Goal: Task Accomplishment & Management: Manage account settings

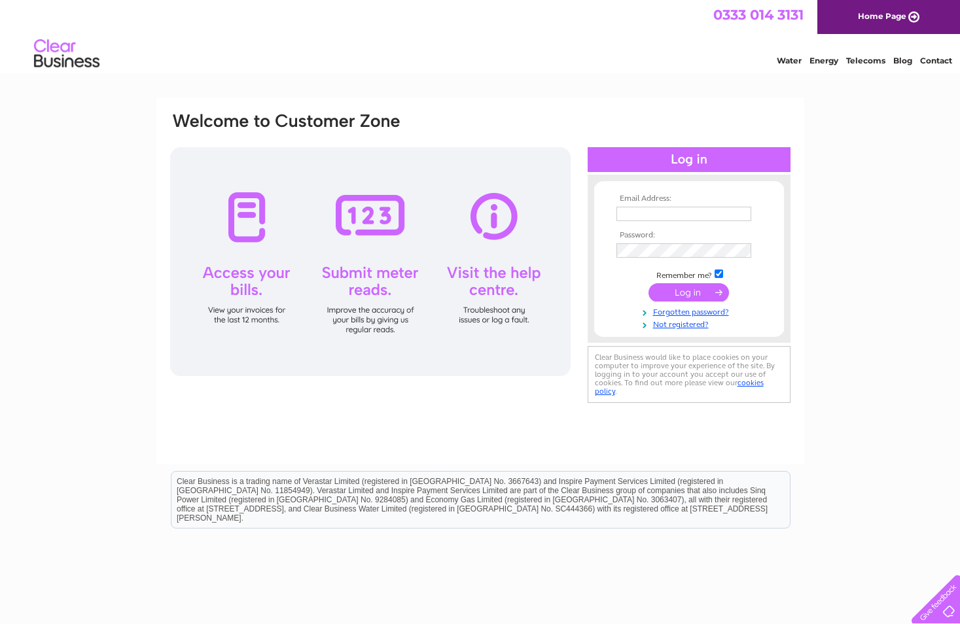
type input "[PERSON_NAME][EMAIL_ADDRESS][PERSON_NAME][DOMAIN_NAME][PERSON_NAME]"
click at [674, 289] on input "submit" at bounding box center [689, 292] width 81 height 18
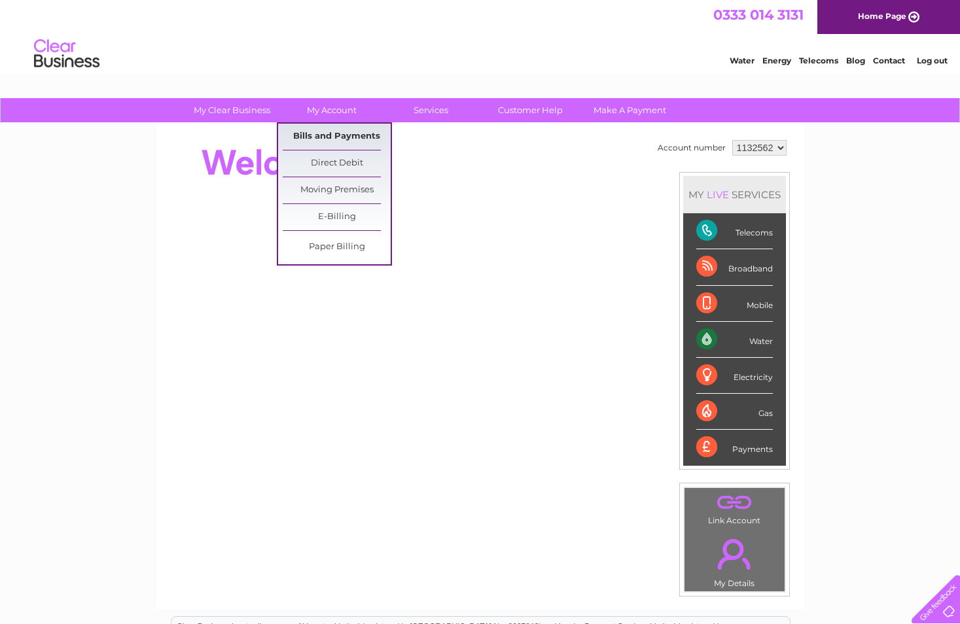
click at [365, 128] on link "Bills and Payments" at bounding box center [337, 137] width 108 height 26
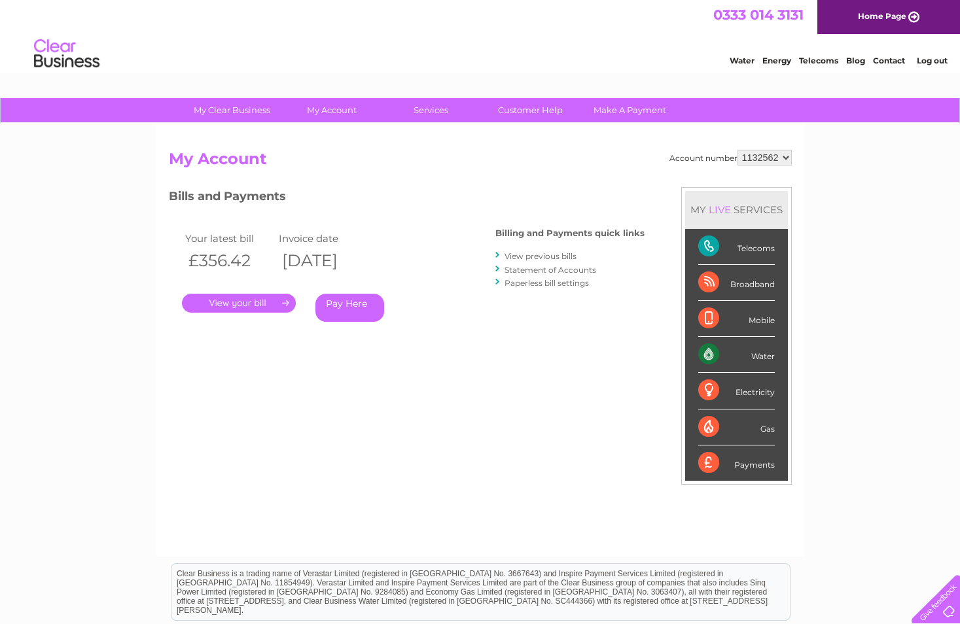
click at [217, 309] on link "." at bounding box center [239, 303] width 114 height 19
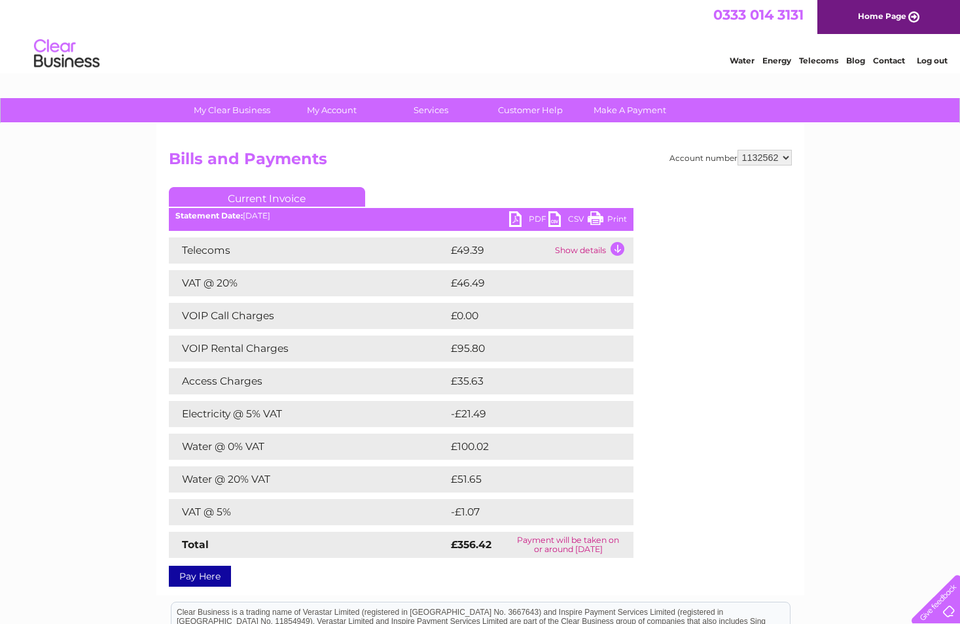
click at [526, 211] on div "Current Invoice PDF CSV Print Statement Date: 09/10/2025" at bounding box center [401, 384] width 465 height 395
click at [524, 215] on link "PDF" at bounding box center [528, 220] width 39 height 19
